Goal: Transaction & Acquisition: Purchase product/service

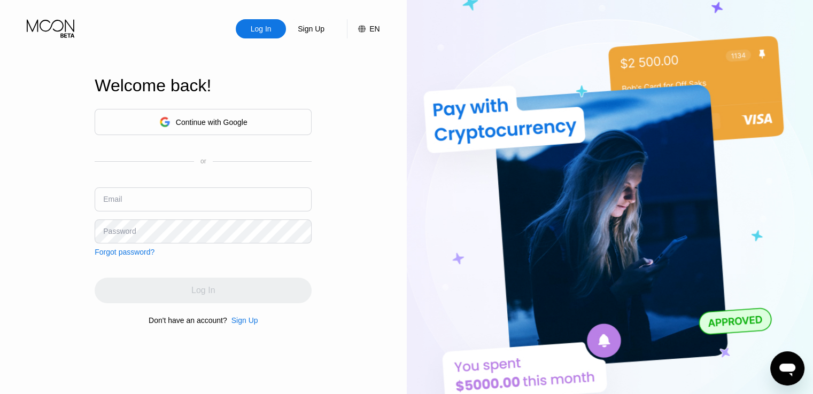
click at [168, 114] on div "Continue with Google" at bounding box center [203, 122] width 88 height 17
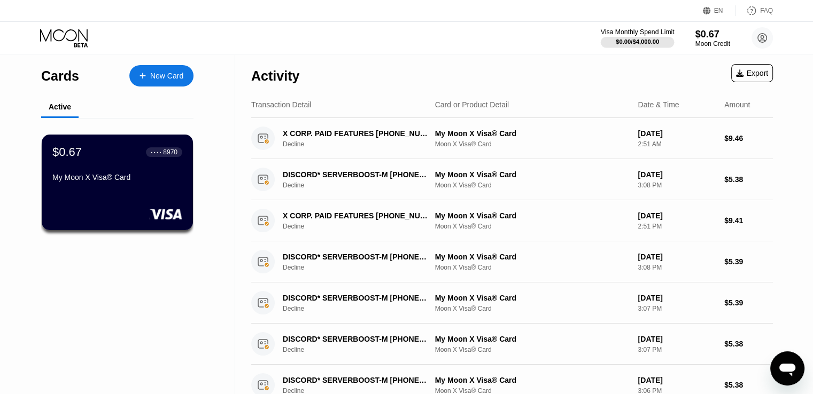
click at [643, 36] on div "$0.00 / $4,000.00" at bounding box center [638, 42] width 74 height 12
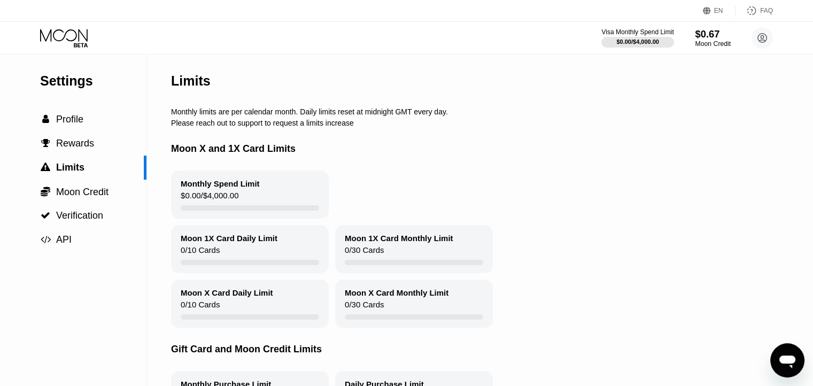
click at [716, 32] on div "$0.67" at bounding box center [713, 33] width 36 height 11
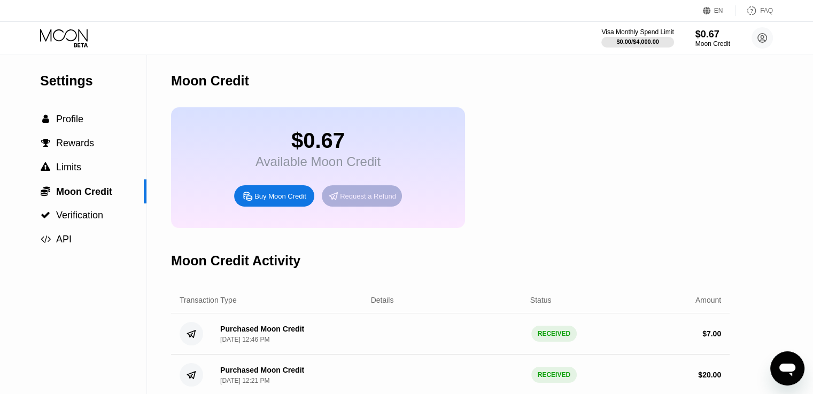
click at [353, 201] on div "Request a Refund" at bounding box center [368, 196] width 56 height 9
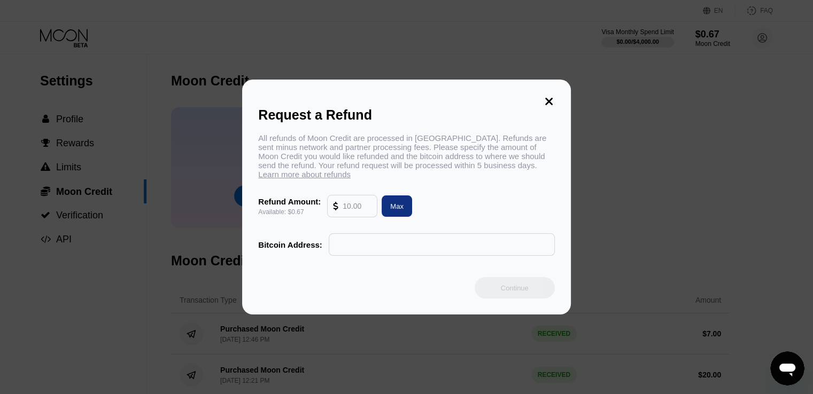
click at [361, 208] on input "text" at bounding box center [357, 206] width 29 height 21
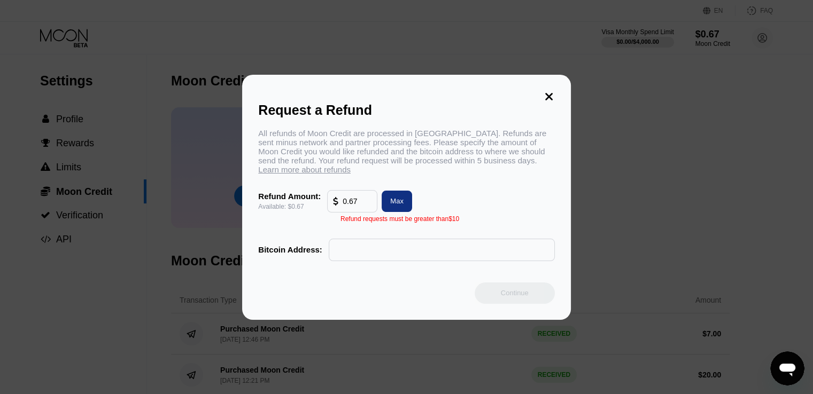
type input "0.67"
click at [543, 96] on icon at bounding box center [549, 97] width 12 height 12
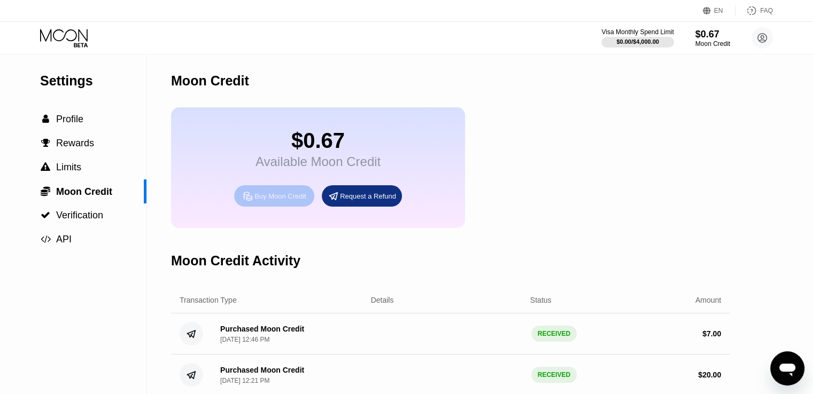
click at [256, 201] on div "Buy Moon Credit" at bounding box center [280, 196] width 52 height 9
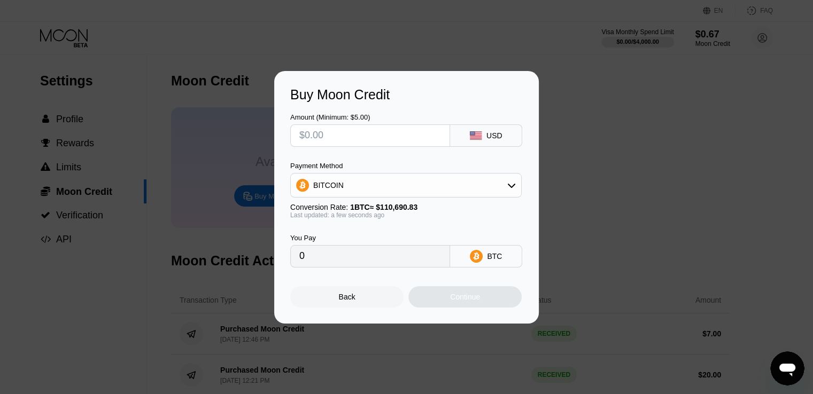
click at [425, 177] on div "BITCOIN" at bounding box center [406, 185] width 230 height 21
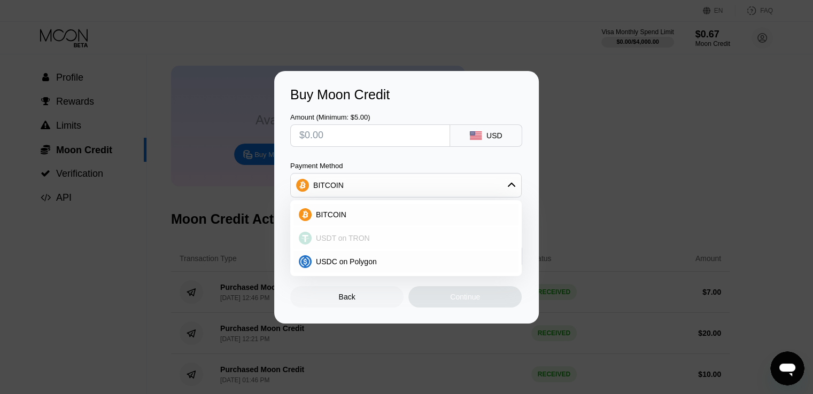
scroll to position [53, 0]
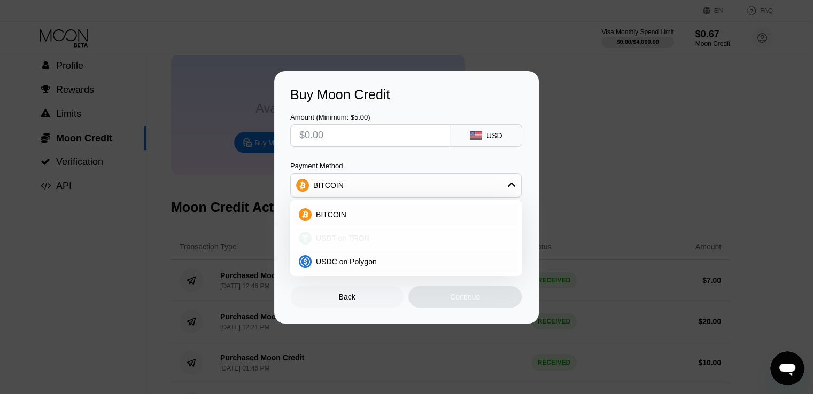
click at [389, 238] on div "USDT on TRON" at bounding box center [412, 238] width 201 height 9
type input "0.00"
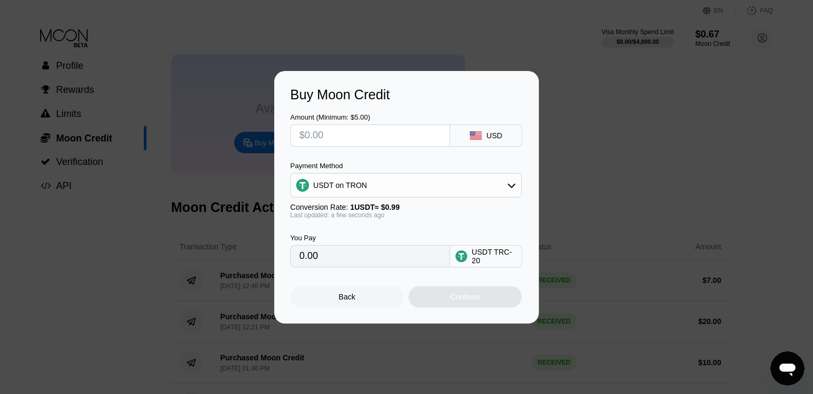
click at [351, 136] on input "text" at bounding box center [370, 135] width 142 height 21
type input "$10"
type input "10.10"
type input "$1"
type input "0.00"
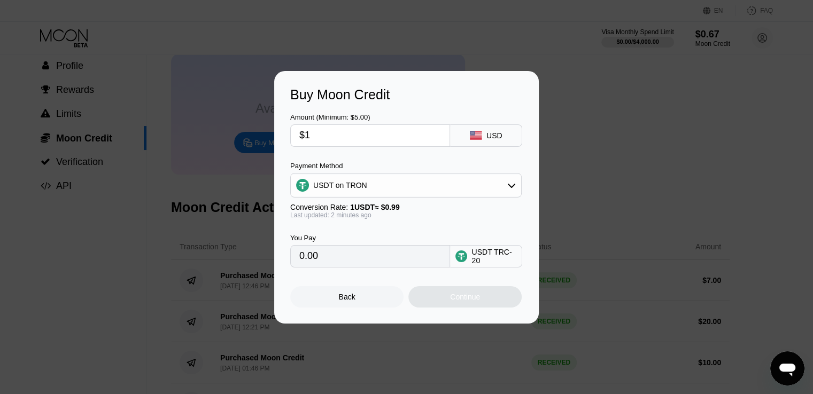
type input "$12"
type input "12.12"
type input "$12"
click at [459, 300] on div "Continue" at bounding box center [465, 297] width 30 height 9
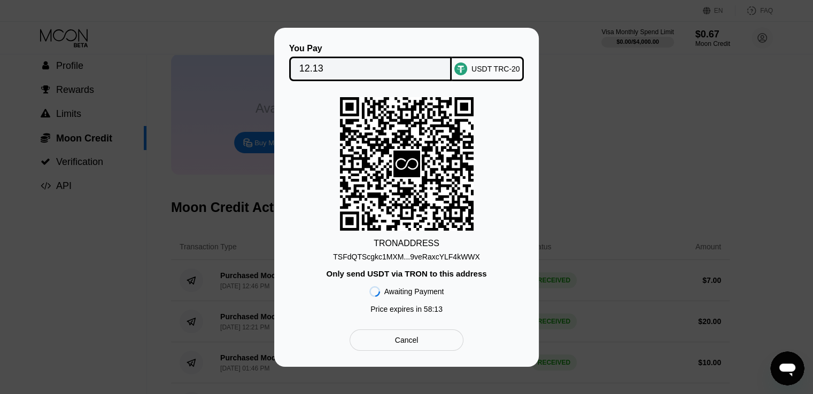
click at [455, 255] on div "TSFdQTScgkc1MXM...9veRaxcYLF4kWWX" at bounding box center [406, 257] width 147 height 9
click at [356, 256] on div "TSFdQTScgkc1MXM...9veRaxcYLF4kWWX" at bounding box center [406, 257] width 147 height 9
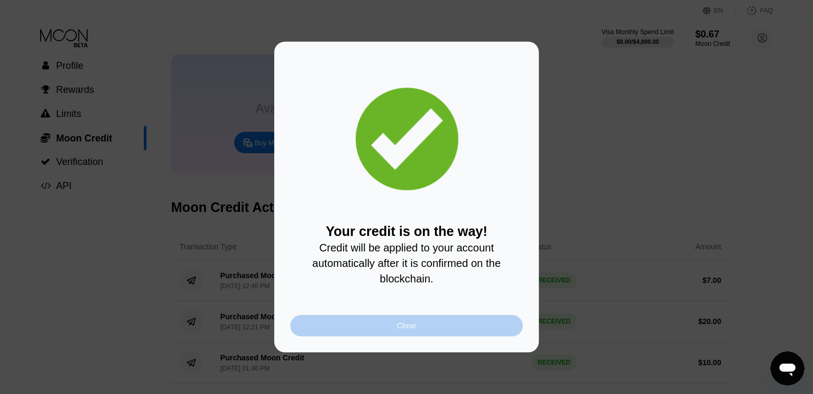
click at [399, 330] on div "Close" at bounding box center [406, 326] width 19 height 9
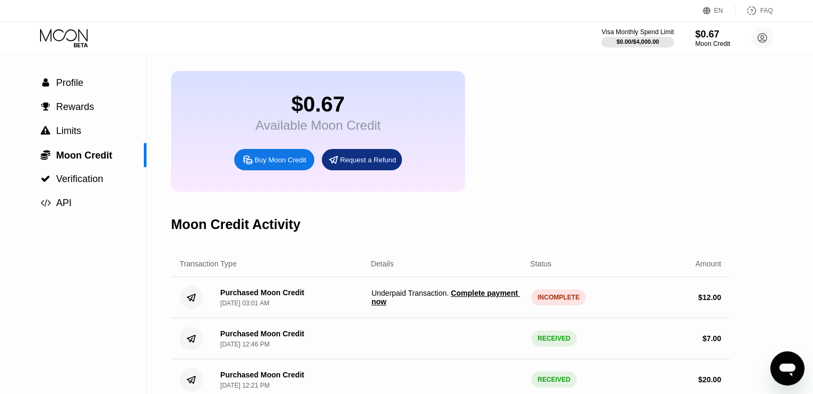
scroll to position [53, 0]
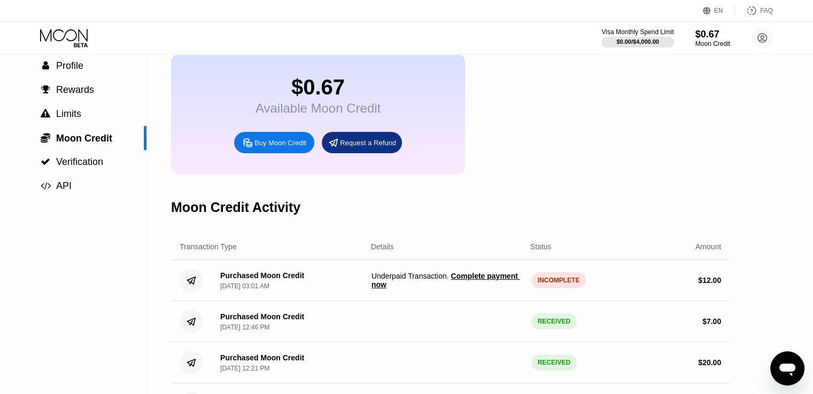
click at [476, 289] on span "Complete payment now" at bounding box center [445, 280] width 149 height 17
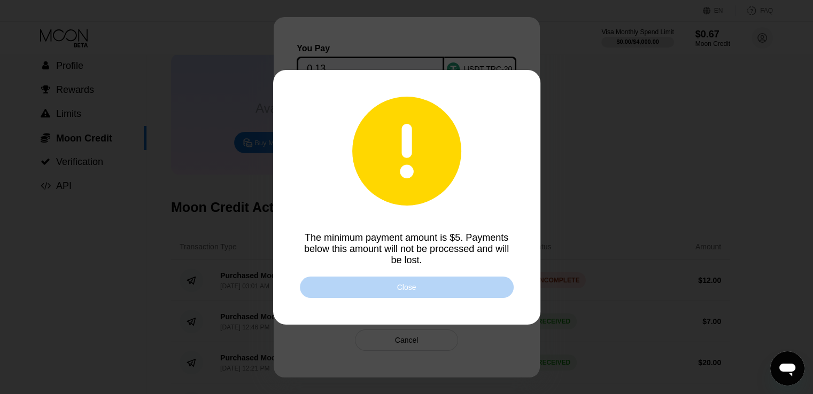
click at [423, 293] on div "Close" at bounding box center [407, 287] width 214 height 21
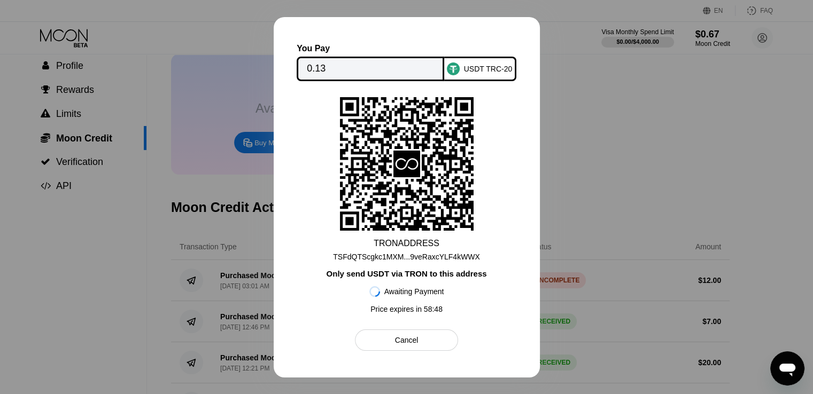
click at [564, 137] on div at bounding box center [406, 197] width 813 height 394
click at [224, 90] on div at bounding box center [406, 197] width 813 height 394
click at [389, 343] on div "Cancel" at bounding box center [406, 340] width 103 height 21
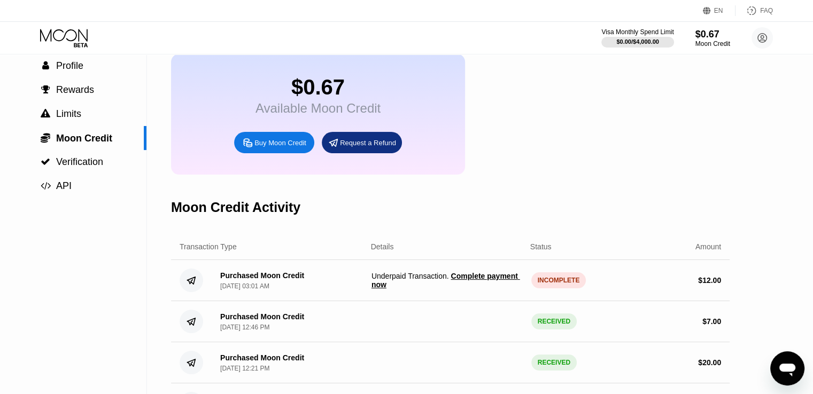
drag, startPoint x: 367, startPoint y: 286, endPoint x: 442, endPoint y: 288, distance: 75.4
click at [442, 288] on div "Purchased Moon Credit [DATE] 03:01 AM Underpaid Transaction . Complete payment …" at bounding box center [450, 280] width 558 height 41
click at [442, 288] on span "Underpaid Transaction . Complete payment now" at bounding box center [446, 280] width 151 height 17
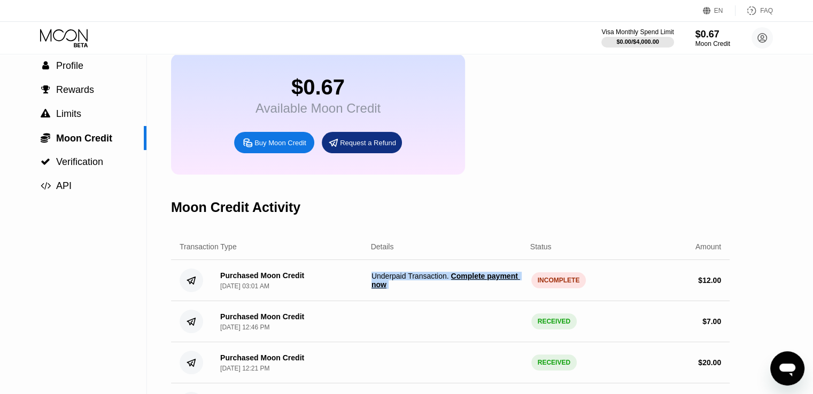
click at [641, 208] on div "Moon Credit Activity" at bounding box center [450, 207] width 558 height 53
click at [340, 322] on div "Purchased Moon Credit [DATE] 12:46 PM RECEIVED $ 7.00" at bounding box center [450, 321] width 558 height 41
click at [373, 289] on span "Complete payment now" at bounding box center [445, 280] width 149 height 17
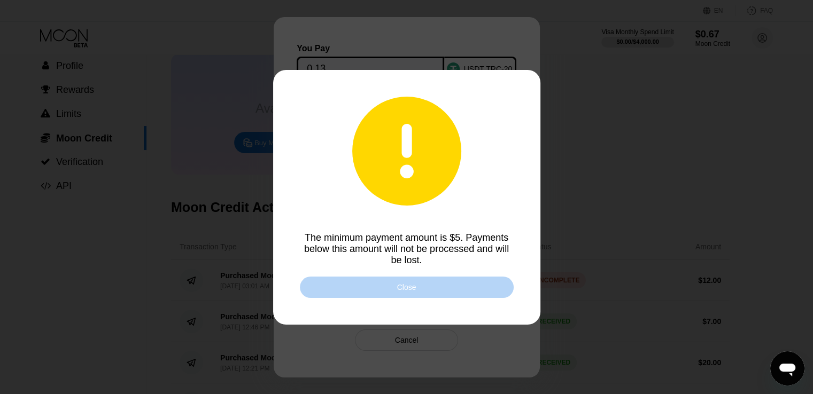
click at [387, 287] on div "Close" at bounding box center [407, 287] width 214 height 21
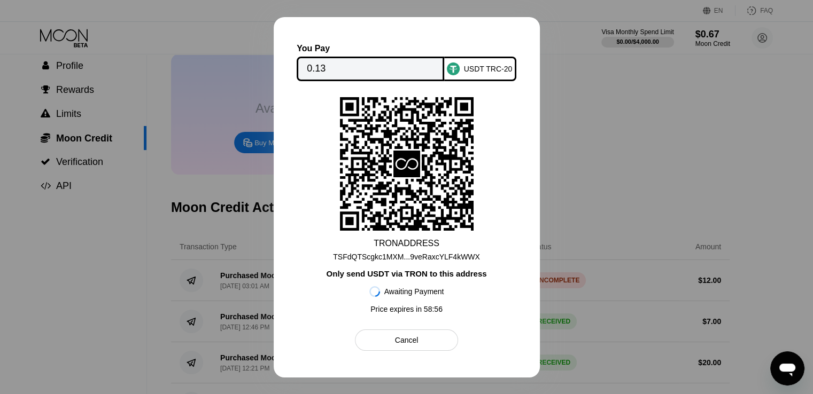
click at [601, 105] on div at bounding box center [406, 197] width 813 height 394
click at [699, 57] on div at bounding box center [406, 197] width 813 height 394
click at [386, 340] on div "Cancel" at bounding box center [406, 340] width 103 height 21
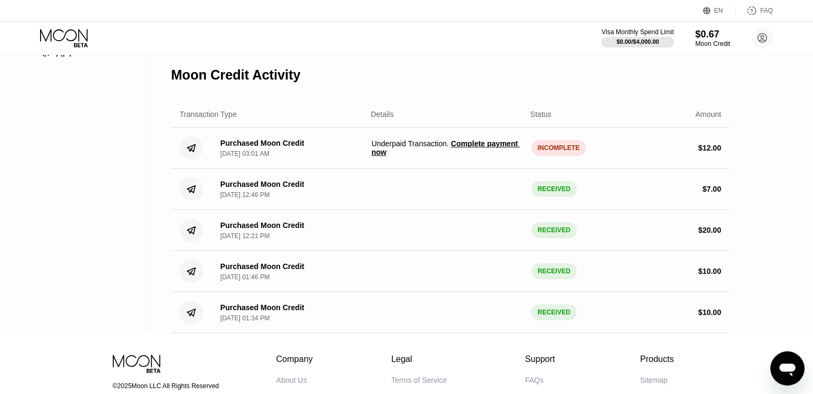
scroll to position [214, 0]
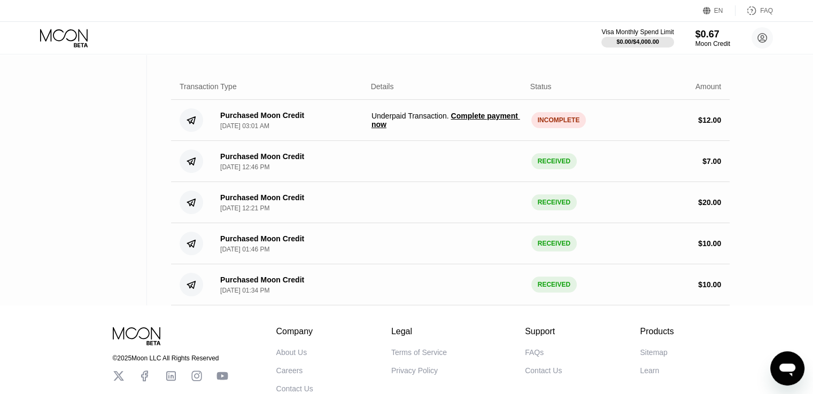
click at [478, 129] on span "Complete payment now" at bounding box center [445, 120] width 149 height 17
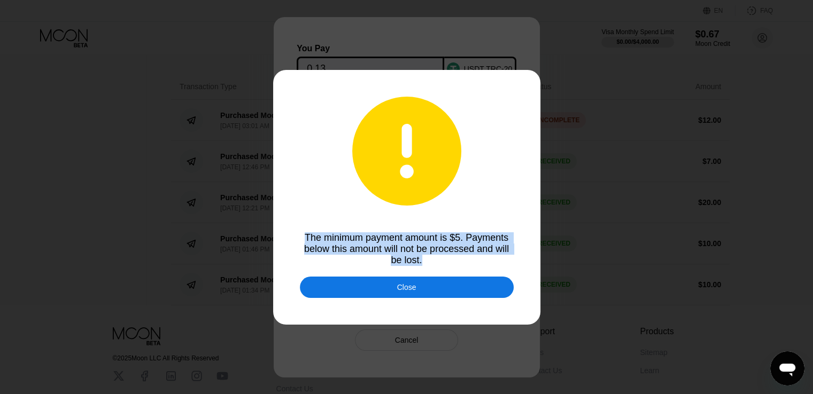
drag, startPoint x: 298, startPoint y: 237, endPoint x: 484, endPoint y: 261, distance: 187.6
click at [484, 261] on div "The minimum payment amount is $5. Payments below this amount will not be proces…" at bounding box center [406, 197] width 813 height 394
drag, startPoint x: 398, startPoint y: 293, endPoint x: 400, endPoint y: 285, distance: 9.0
click at [398, 292] on div "Close" at bounding box center [406, 287] width 19 height 9
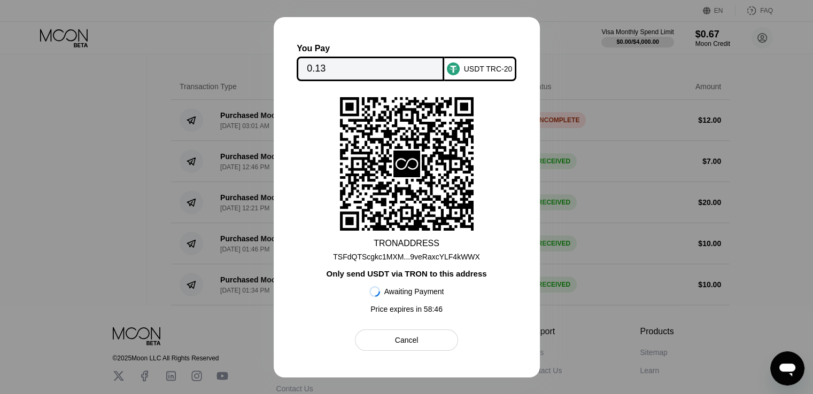
click at [485, 65] on div "USDT TRC-20" at bounding box center [488, 69] width 49 height 9
click at [386, 343] on div "Cancel" at bounding box center [406, 340] width 103 height 21
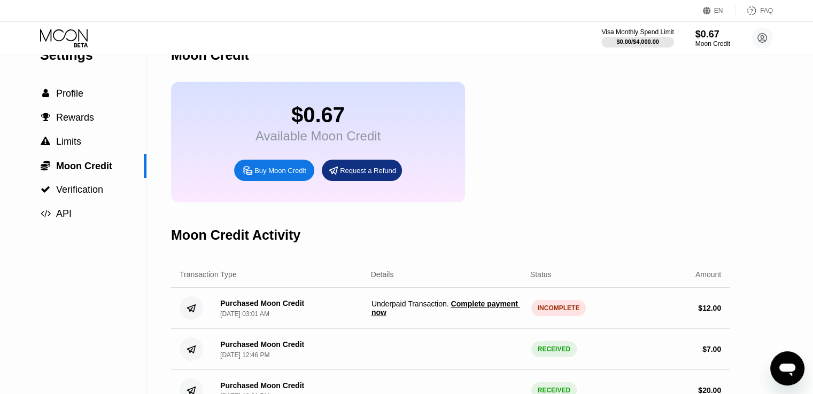
scroll to position [0, 0]
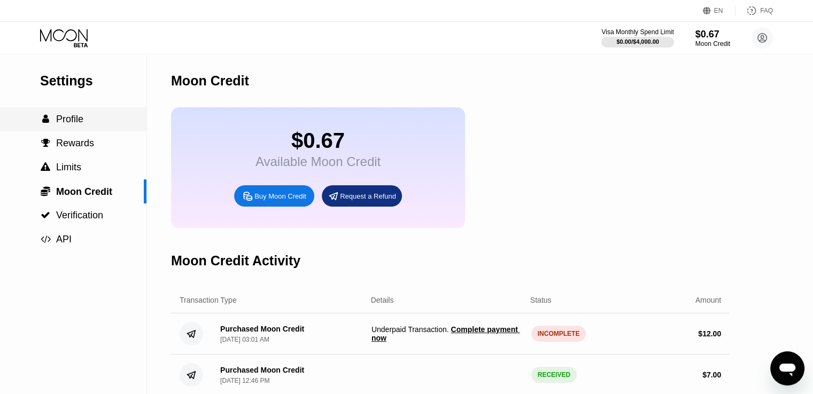
click at [66, 124] on span "Profile" at bounding box center [69, 119] width 27 height 11
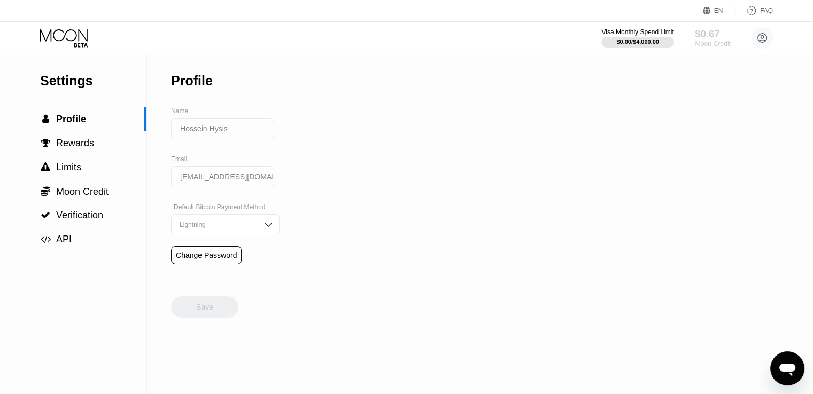
click at [705, 36] on div "$0.67" at bounding box center [713, 33] width 36 height 11
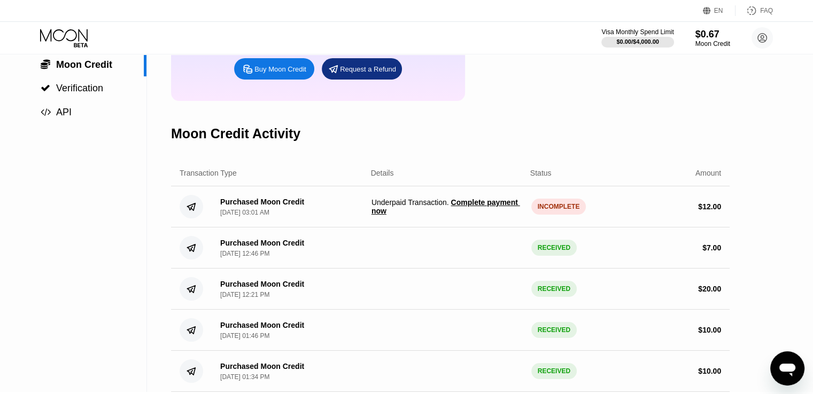
scroll to position [160, 0]
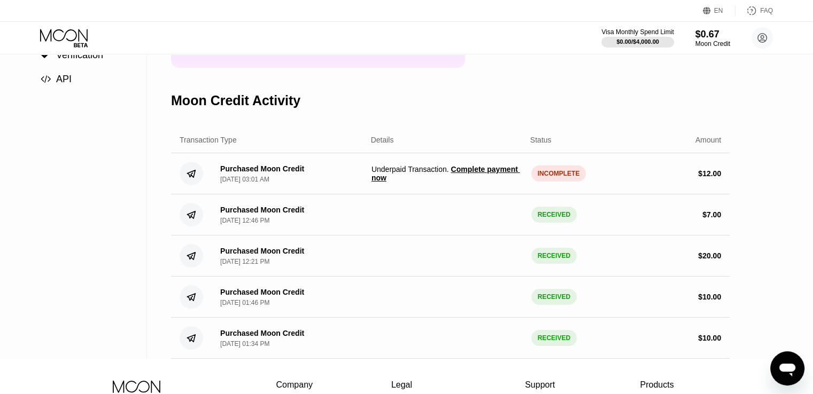
click at [488, 182] on span "Complete payment now" at bounding box center [445, 173] width 149 height 17
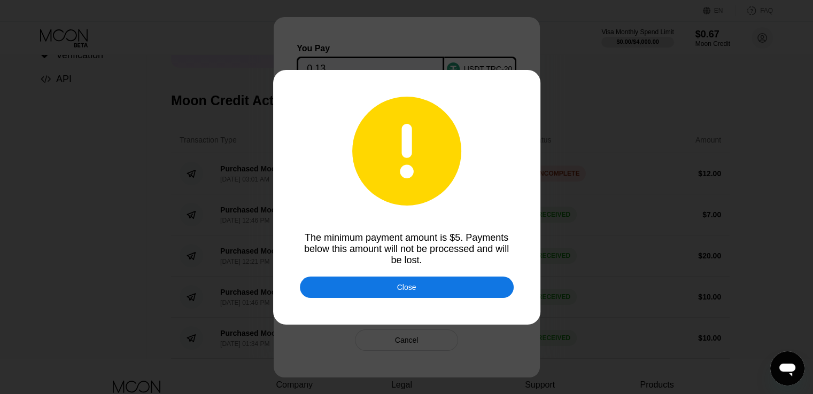
click at [423, 283] on div "Close" at bounding box center [407, 287] width 214 height 21
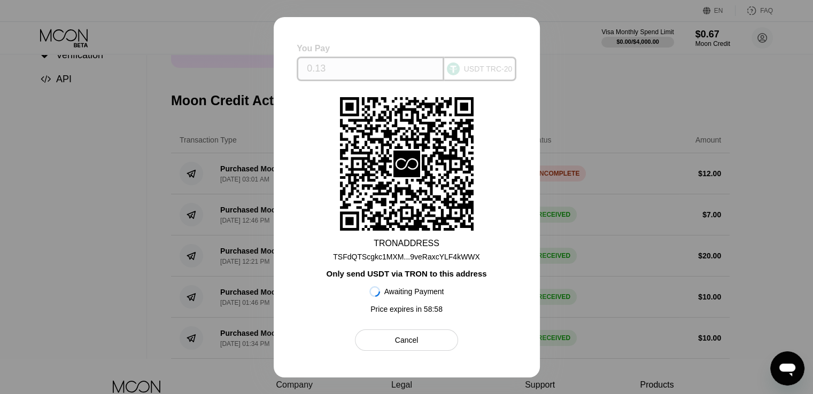
drag, startPoint x: 351, startPoint y: 66, endPoint x: 243, endPoint y: 39, distance: 111.8
click at [243, 39] on div "You Pay 0.13 USDT TRC-20 TRON ADDRESS TSFdQTScgkc1MXM...9veRaxcYLF4kWWX Only se…" at bounding box center [406, 197] width 813 height 394
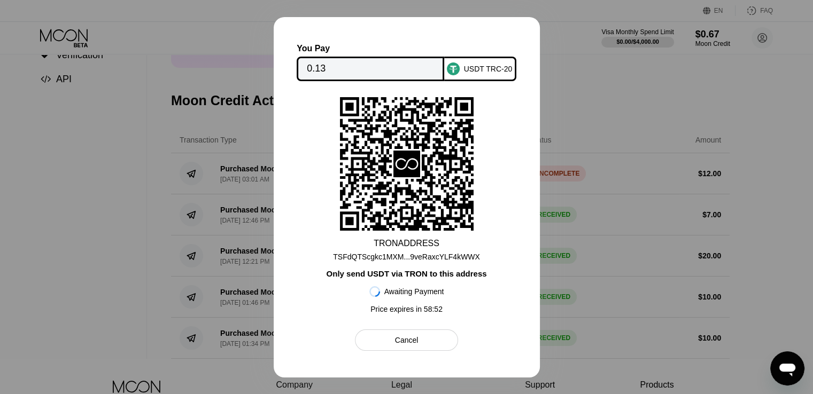
click at [360, 60] on input "0.13" at bounding box center [370, 68] width 127 height 21
click at [326, 68] on input "0.13" at bounding box center [370, 68] width 127 height 21
click at [592, 76] on div at bounding box center [406, 197] width 813 height 394
click at [427, 333] on div "Cancel" at bounding box center [406, 340] width 103 height 21
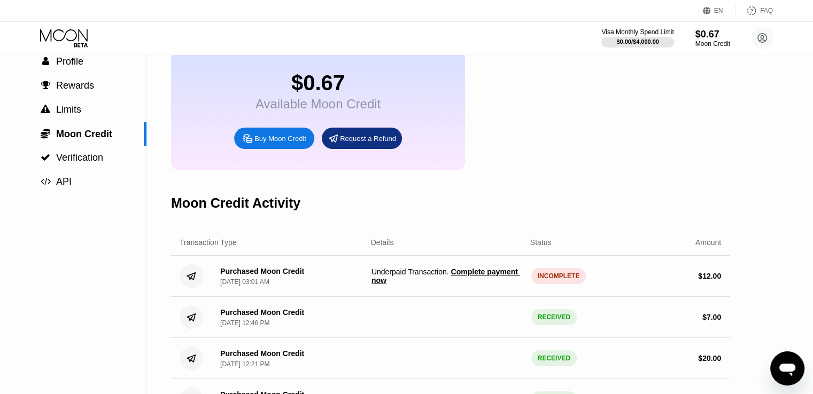
scroll to position [53, 0]
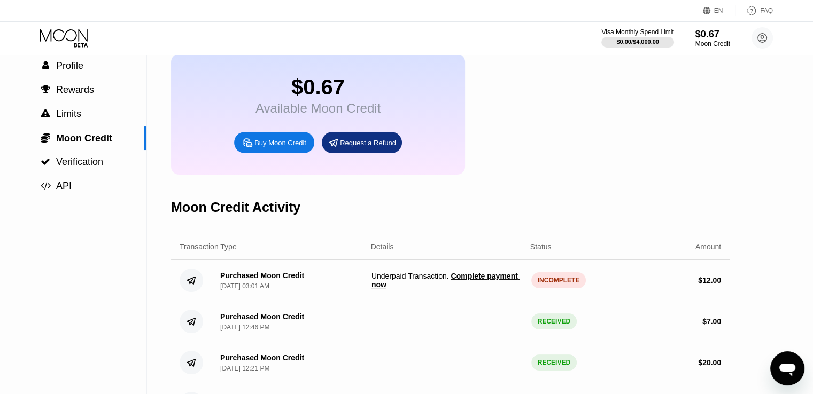
click at [250, 143] on div "Buy Moon Credit" at bounding box center [274, 142] width 80 height 21
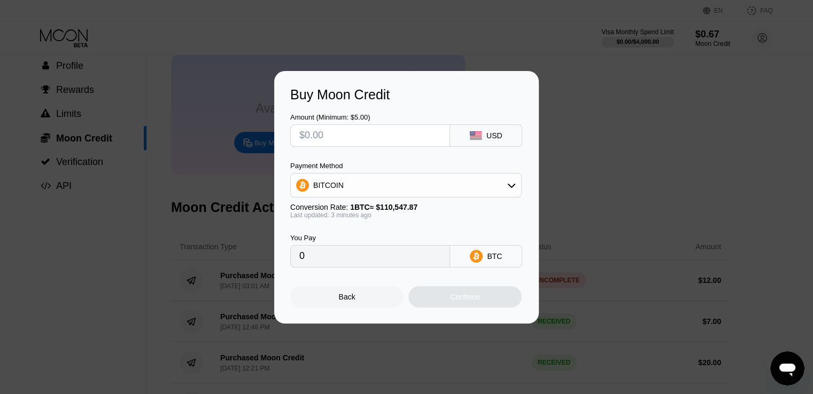
click at [341, 133] on input "text" at bounding box center [370, 135] width 142 height 21
type input "$6"
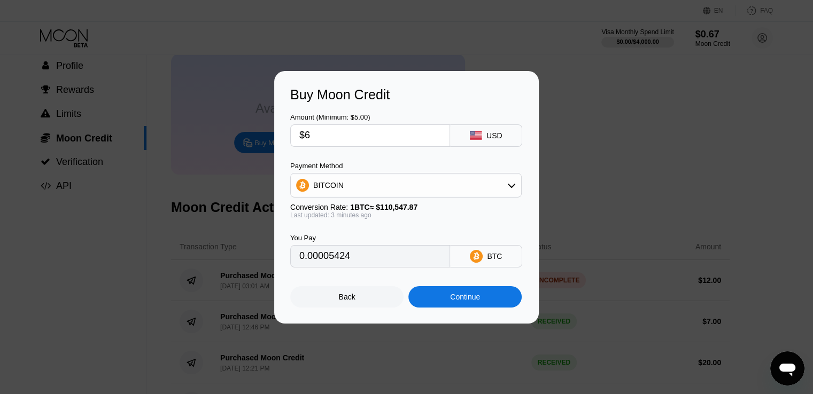
type input "0.00005424"
type input "$6"
click at [370, 195] on div "BITCOIN" at bounding box center [406, 185] width 230 height 21
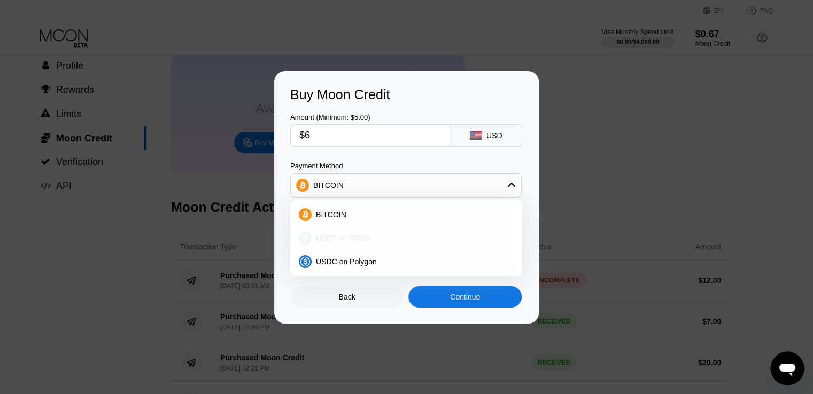
click at [356, 243] on span "USDT on TRON" at bounding box center [343, 238] width 54 height 9
type input "6.06"
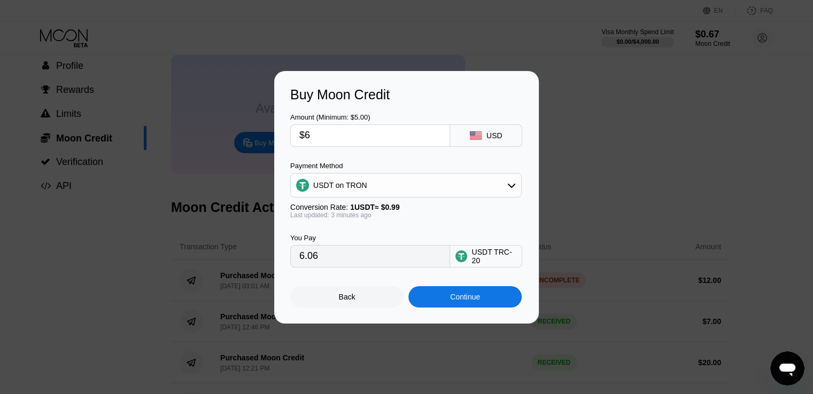
click at [444, 306] on div "Continue" at bounding box center [464, 296] width 113 height 21
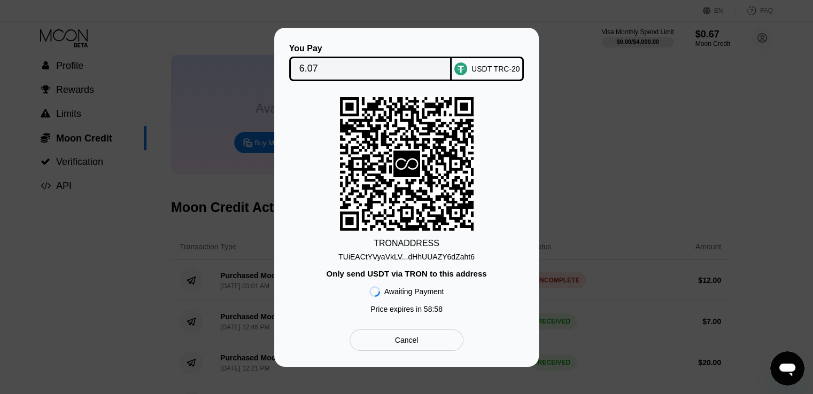
click at [427, 255] on div "TUiEACtYVyaVkLV...dHhUUAZY6dZaht6" at bounding box center [406, 257] width 136 height 9
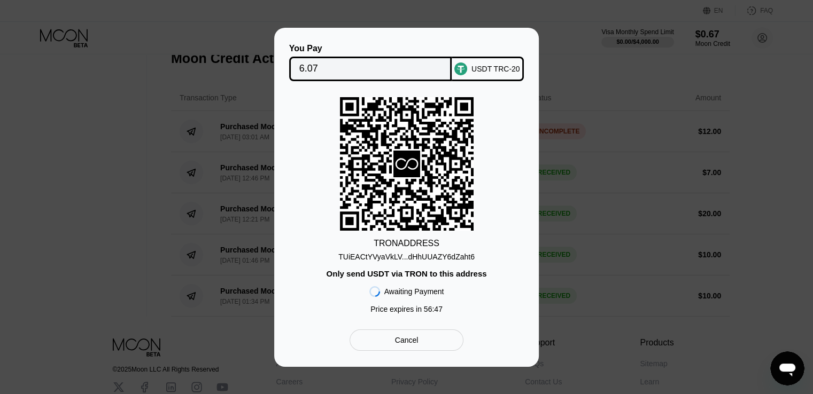
scroll to position [214, 0]
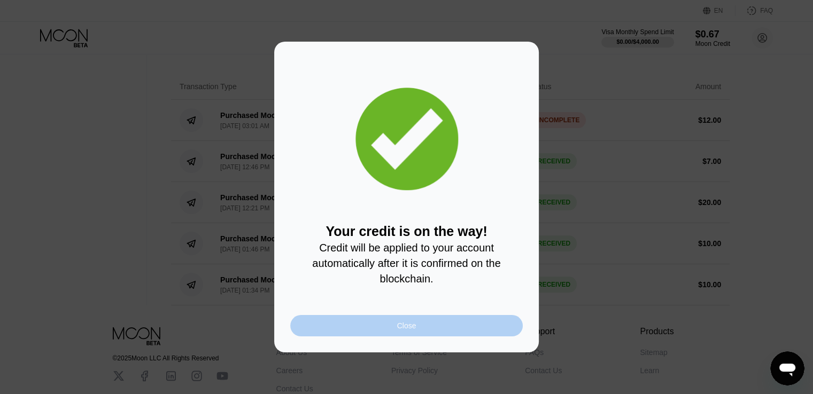
click at [416, 332] on div "Close" at bounding box center [406, 325] width 232 height 21
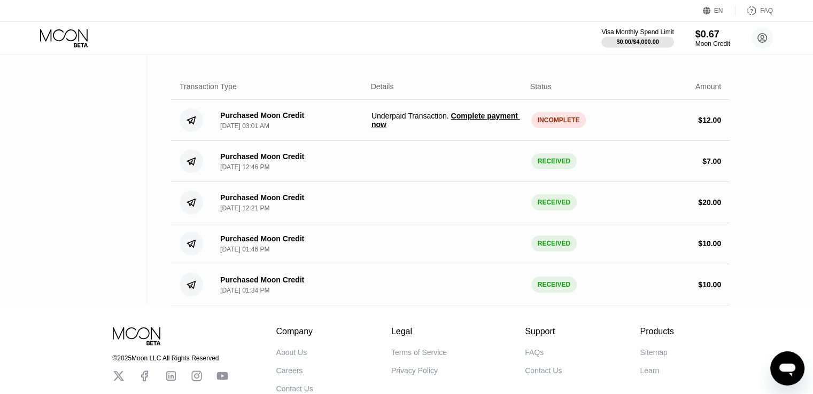
scroll to position [195, 0]
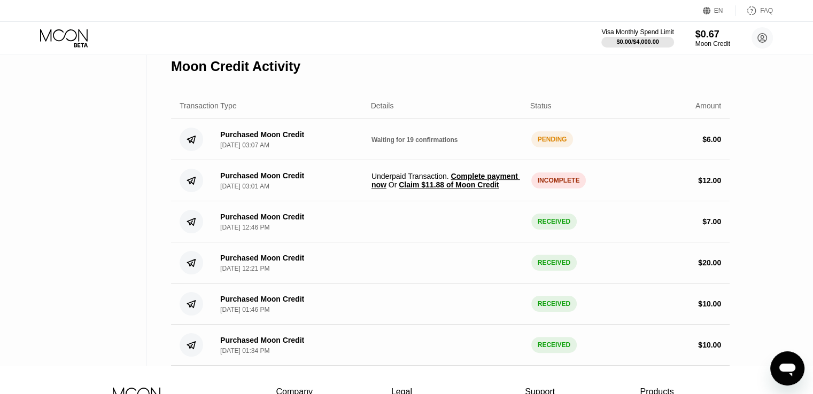
click at [418, 189] on span "Claim $11.88 of Moon Credit" at bounding box center [449, 185] width 100 height 9
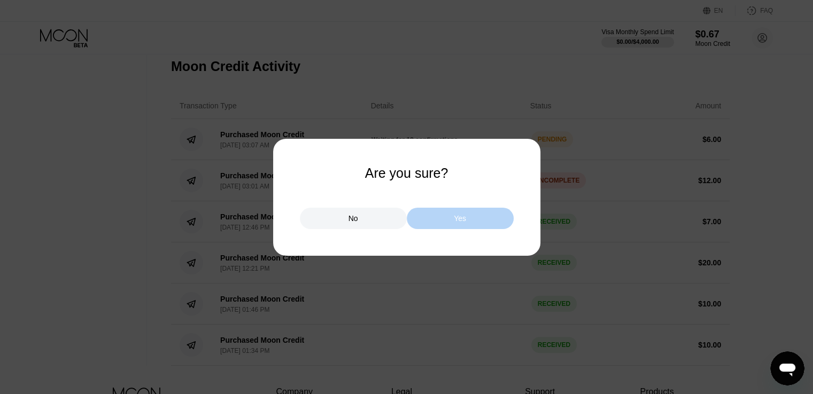
click at [441, 215] on div "Yes" at bounding box center [460, 218] width 107 height 21
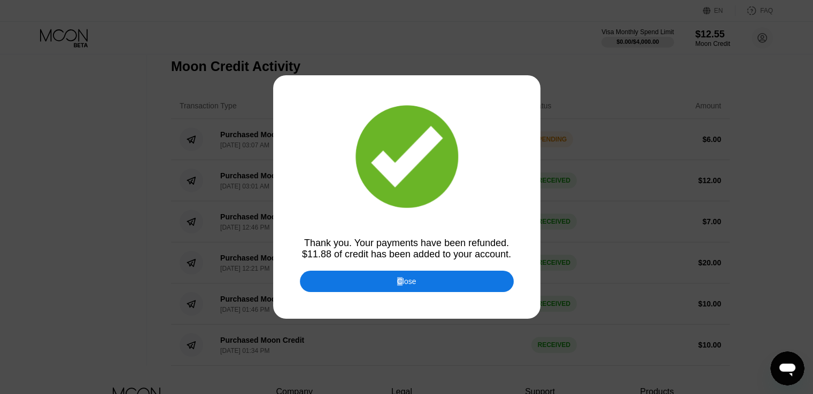
click at [400, 278] on div "Close" at bounding box center [406, 281] width 19 height 9
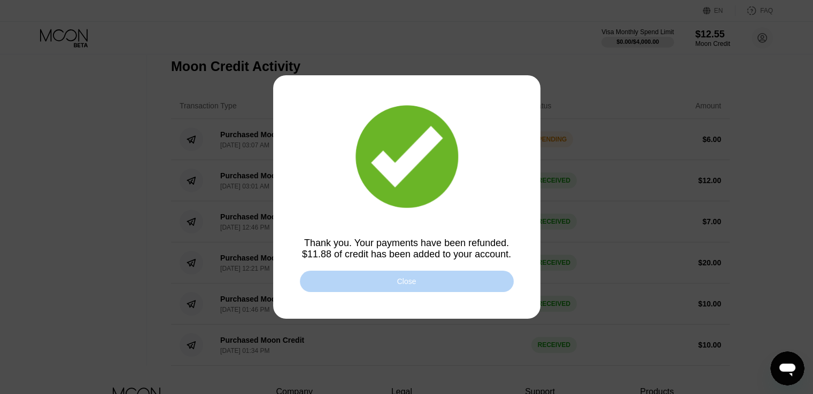
click at [410, 279] on div "Close" at bounding box center [406, 281] width 19 height 9
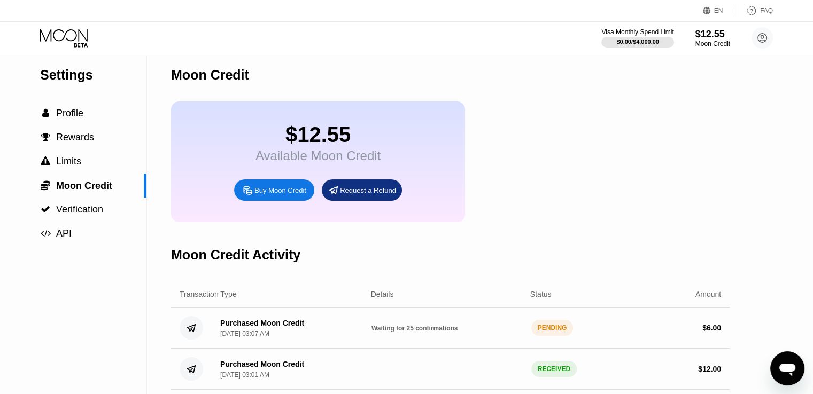
scroll to position [0, 0]
